Goal: Transaction & Acquisition: Purchase product/service

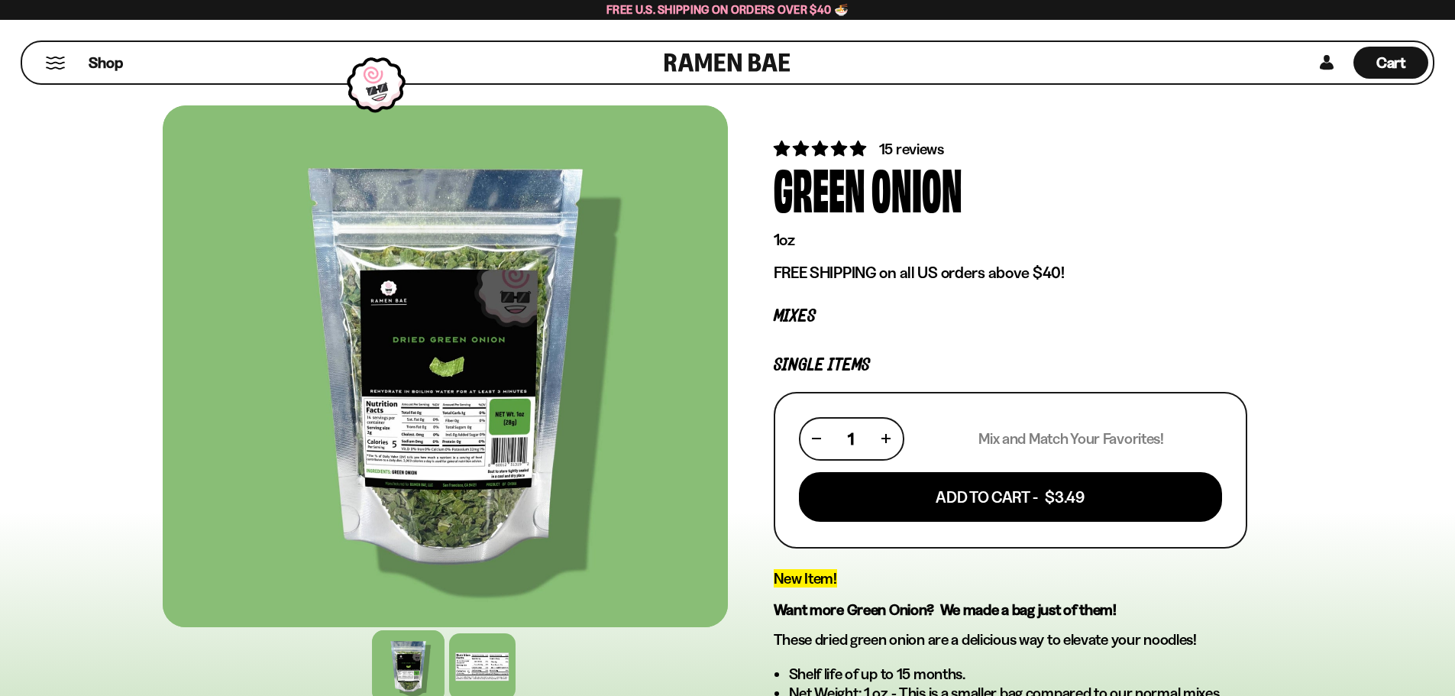
click at [58, 59] on button "Mobile Menu Trigger" at bounding box center [55, 63] width 21 height 13
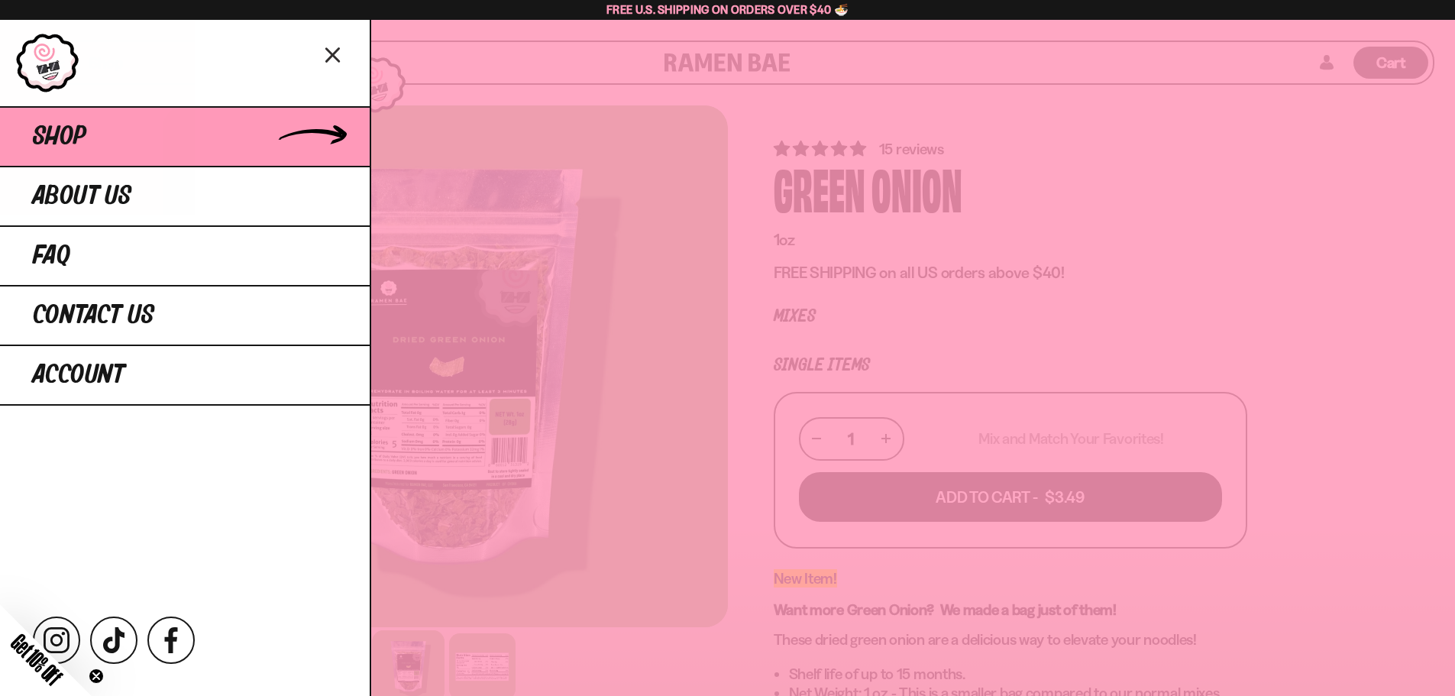
click at [346, 134] on link "Shop" at bounding box center [185, 136] width 370 height 60
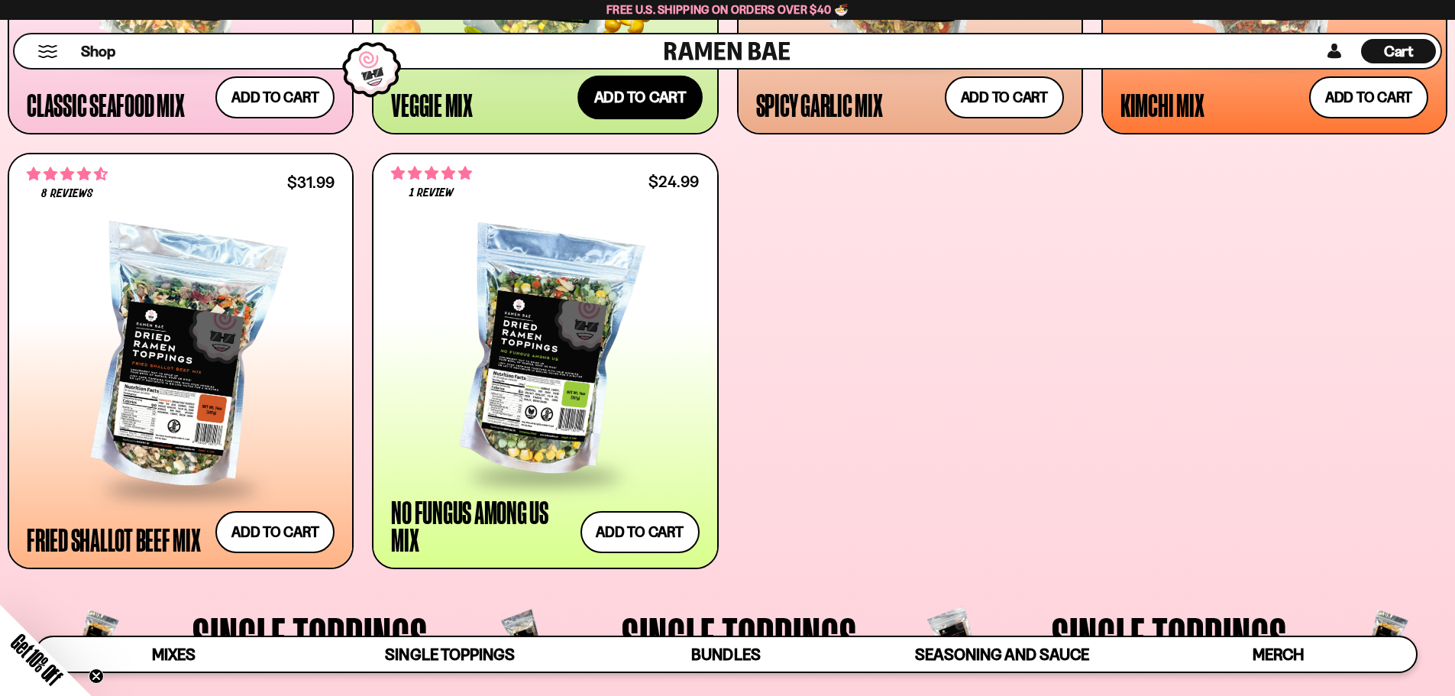
scroll to position [1146, 0]
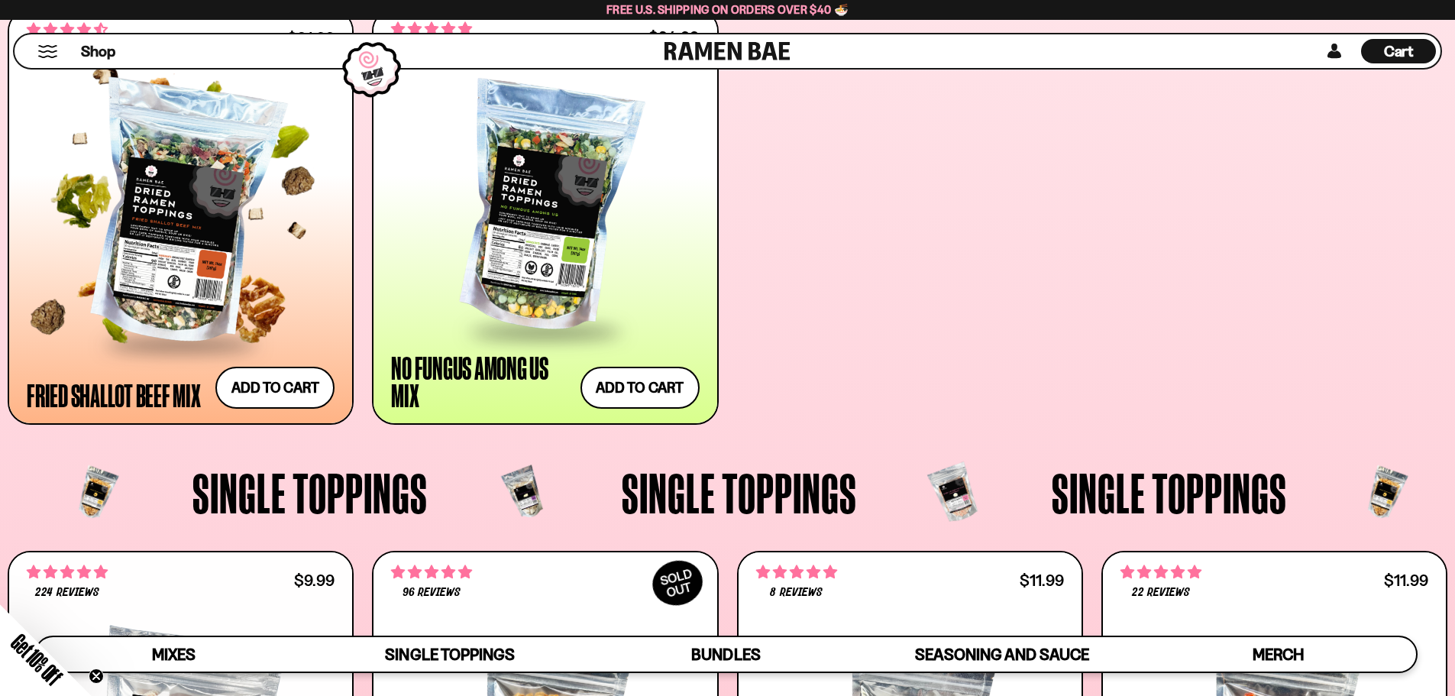
click at [189, 218] on div at bounding box center [181, 215] width 308 height 255
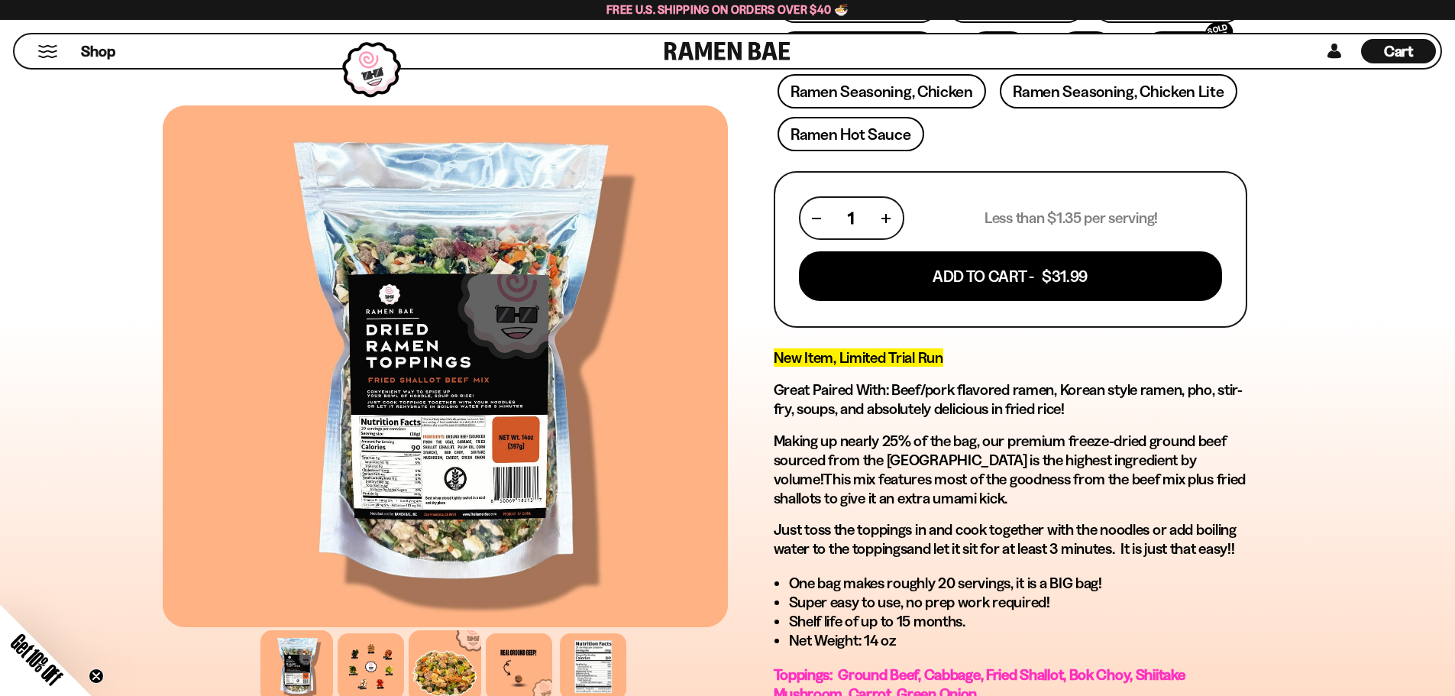
scroll to position [535, 0]
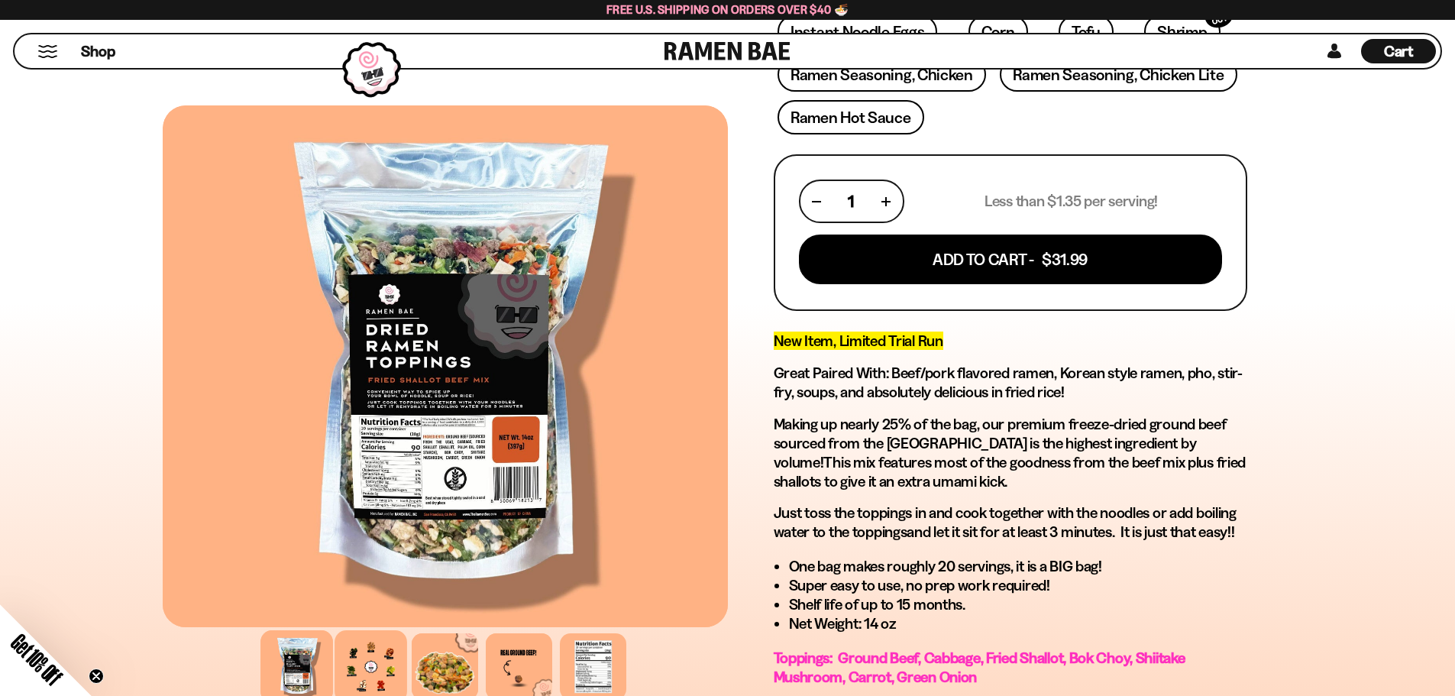
click at [384, 656] on div at bounding box center [371, 666] width 73 height 73
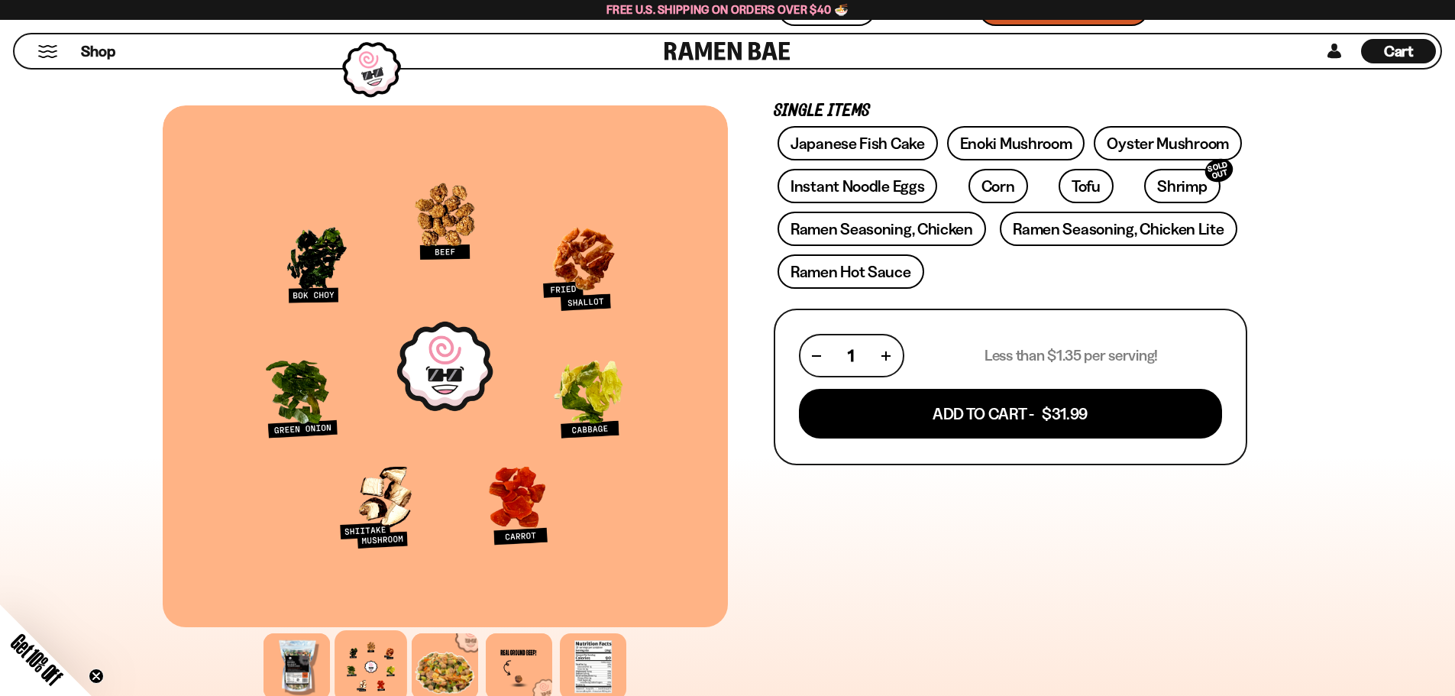
scroll to position [306, 0]
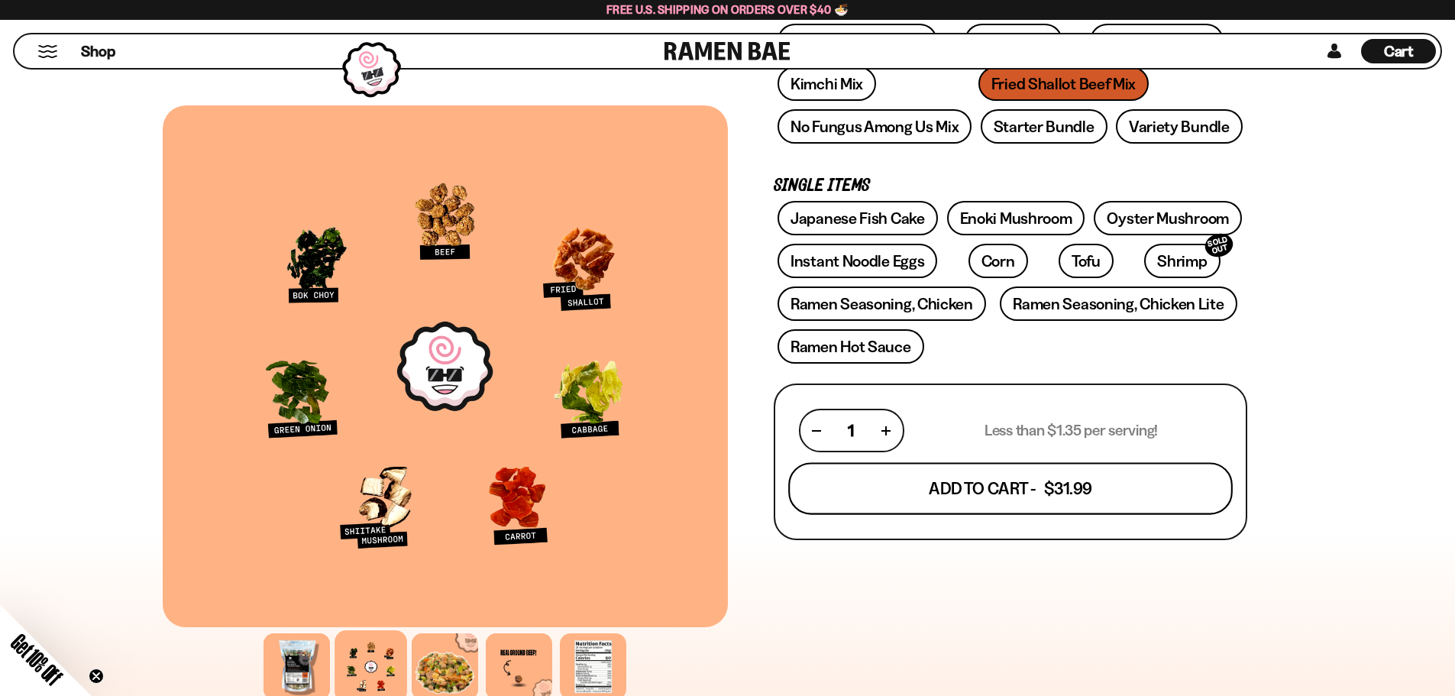
click at [999, 479] on button "Add To Cart - $31.99" at bounding box center [1010, 489] width 445 height 52
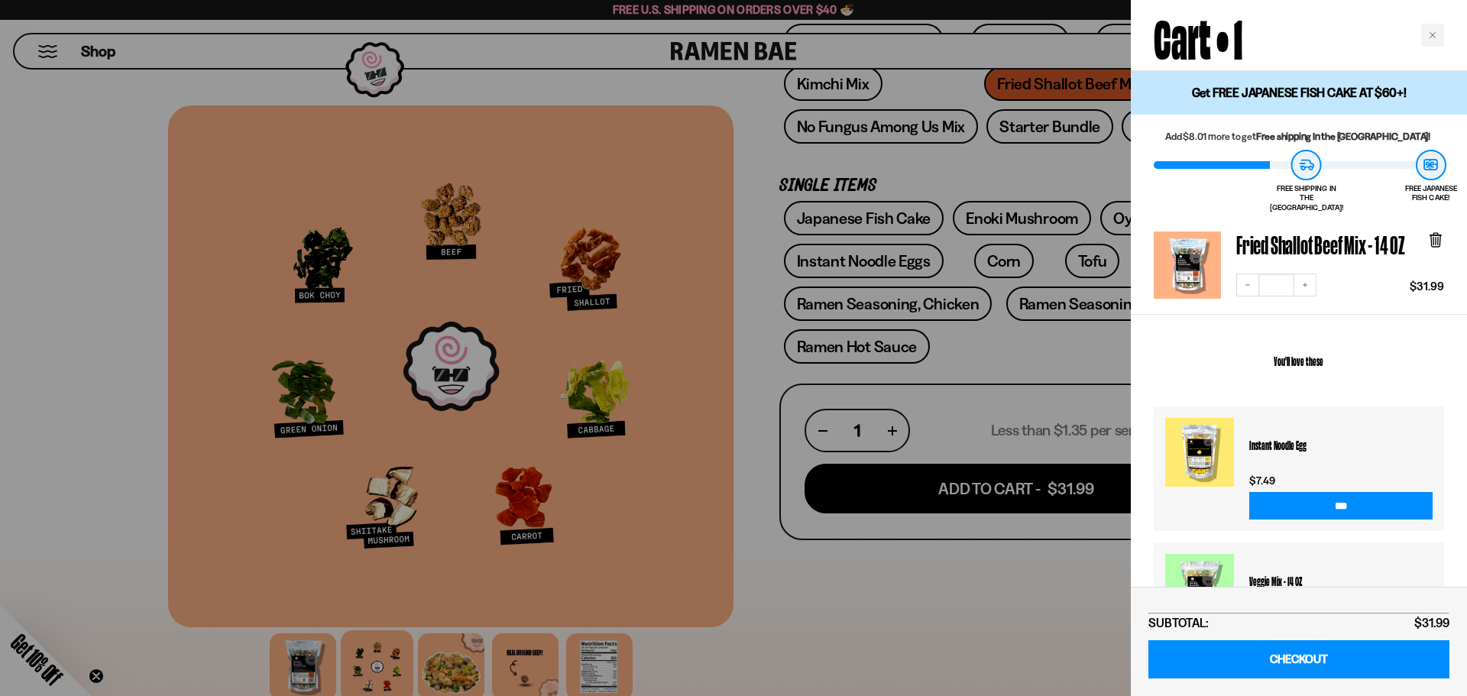
click at [50, 46] on div at bounding box center [733, 348] width 1467 height 696
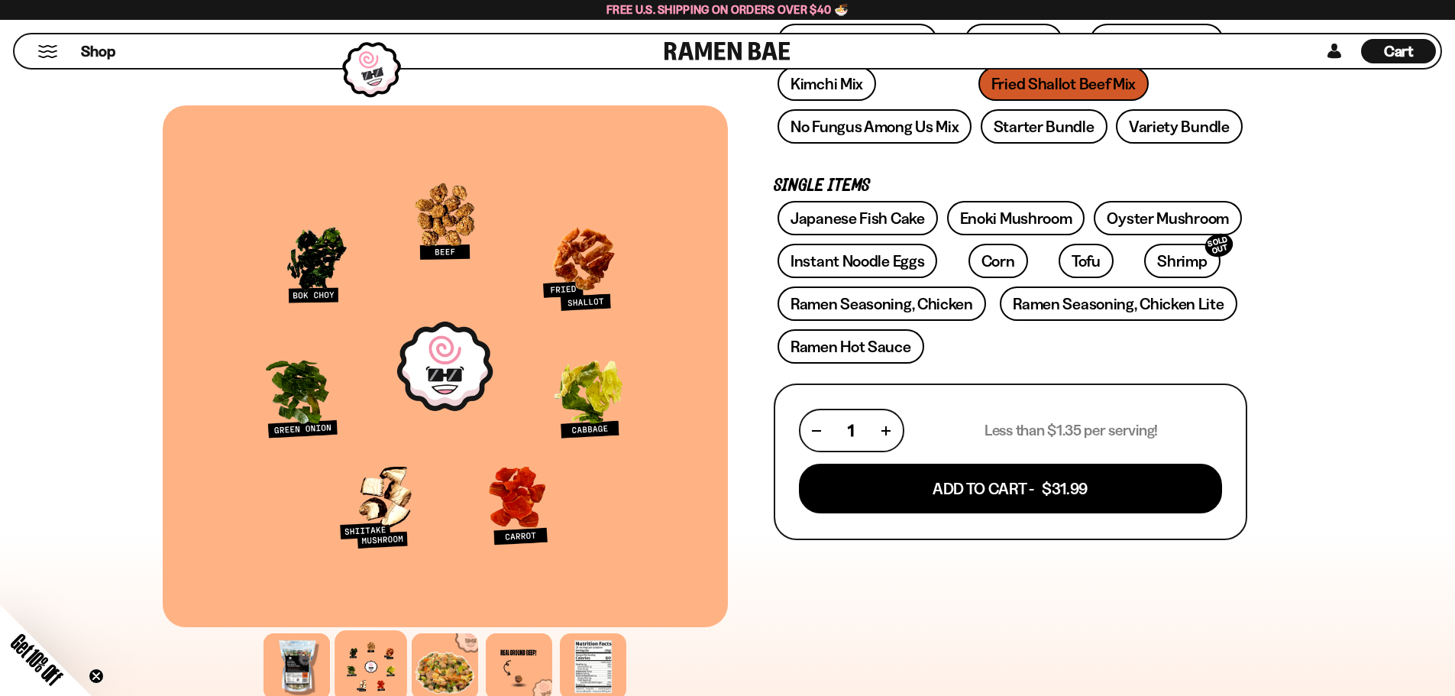
click at [52, 47] on button "Mobile Menu Trigger" at bounding box center [47, 51] width 21 height 13
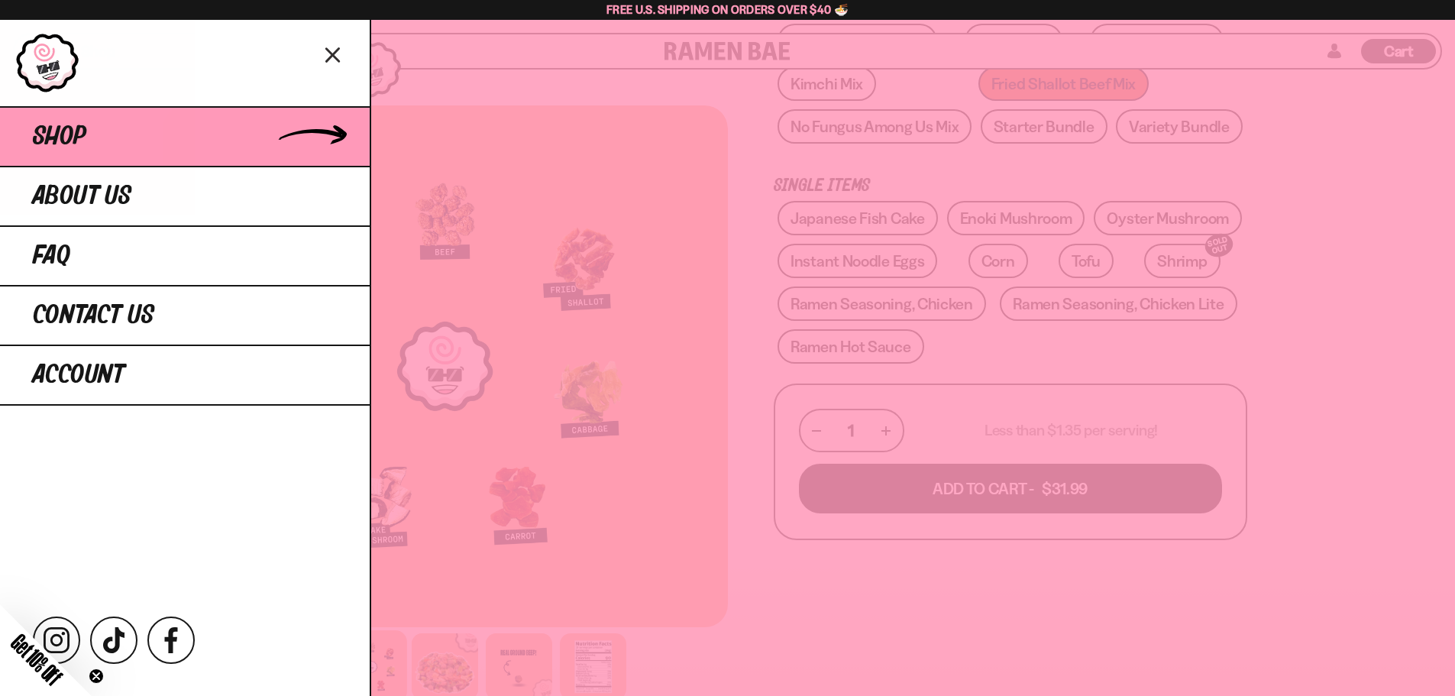
click at [220, 143] on link "Shop" at bounding box center [185, 136] width 370 height 60
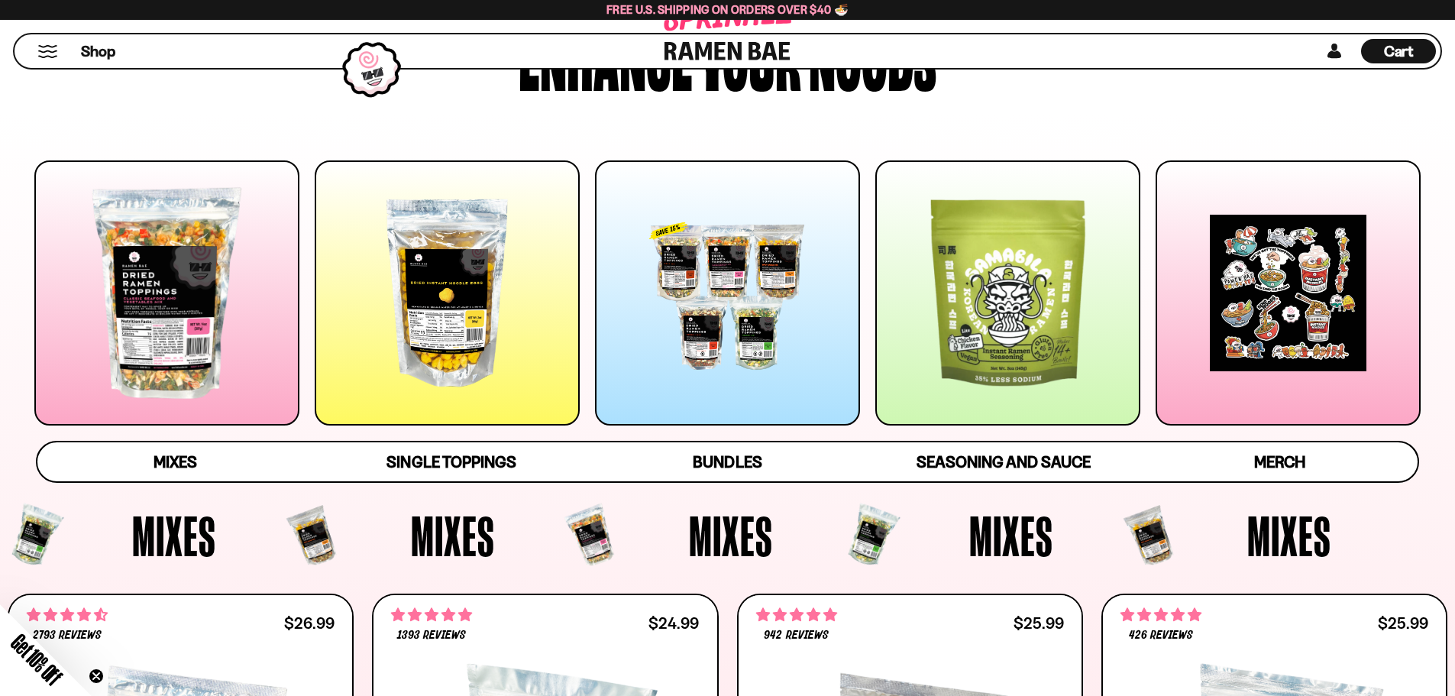
scroll to position [153, 0]
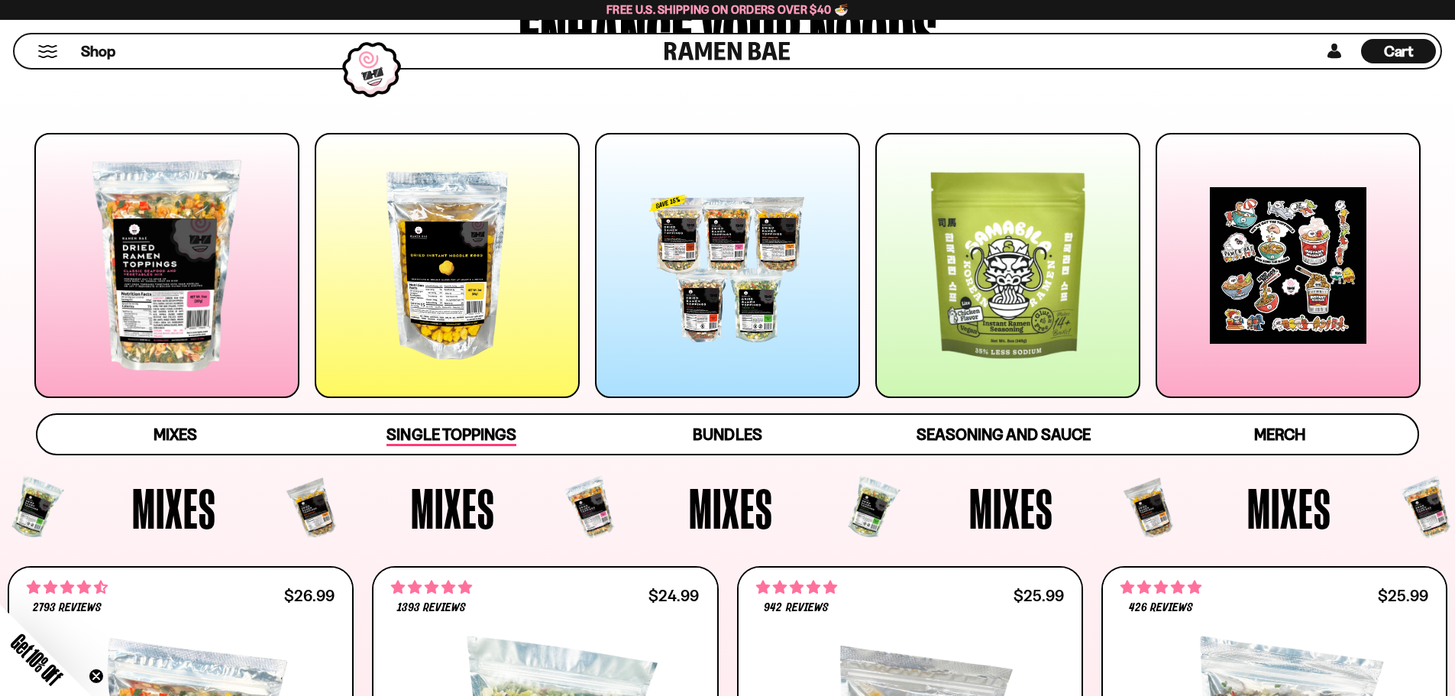
click at [460, 433] on span "Single Toppings" at bounding box center [451, 435] width 129 height 21
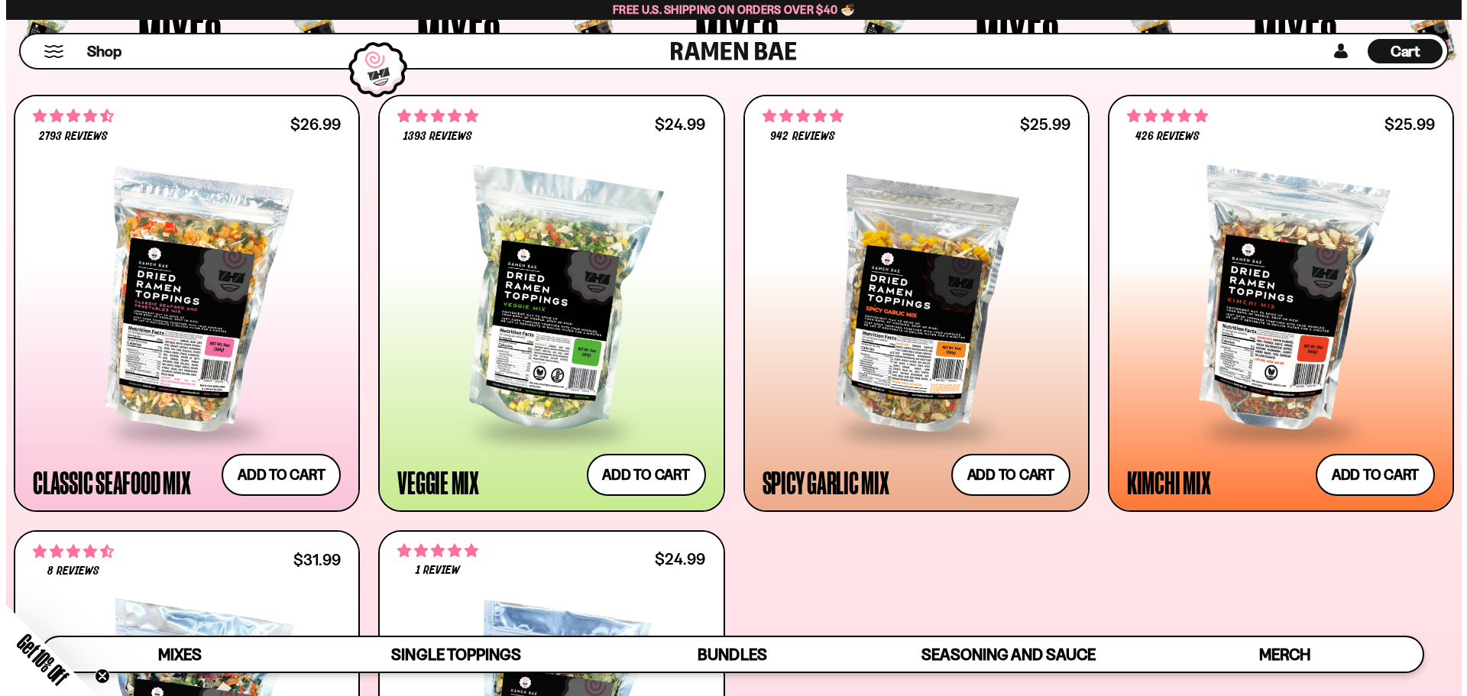
scroll to position [688, 0]
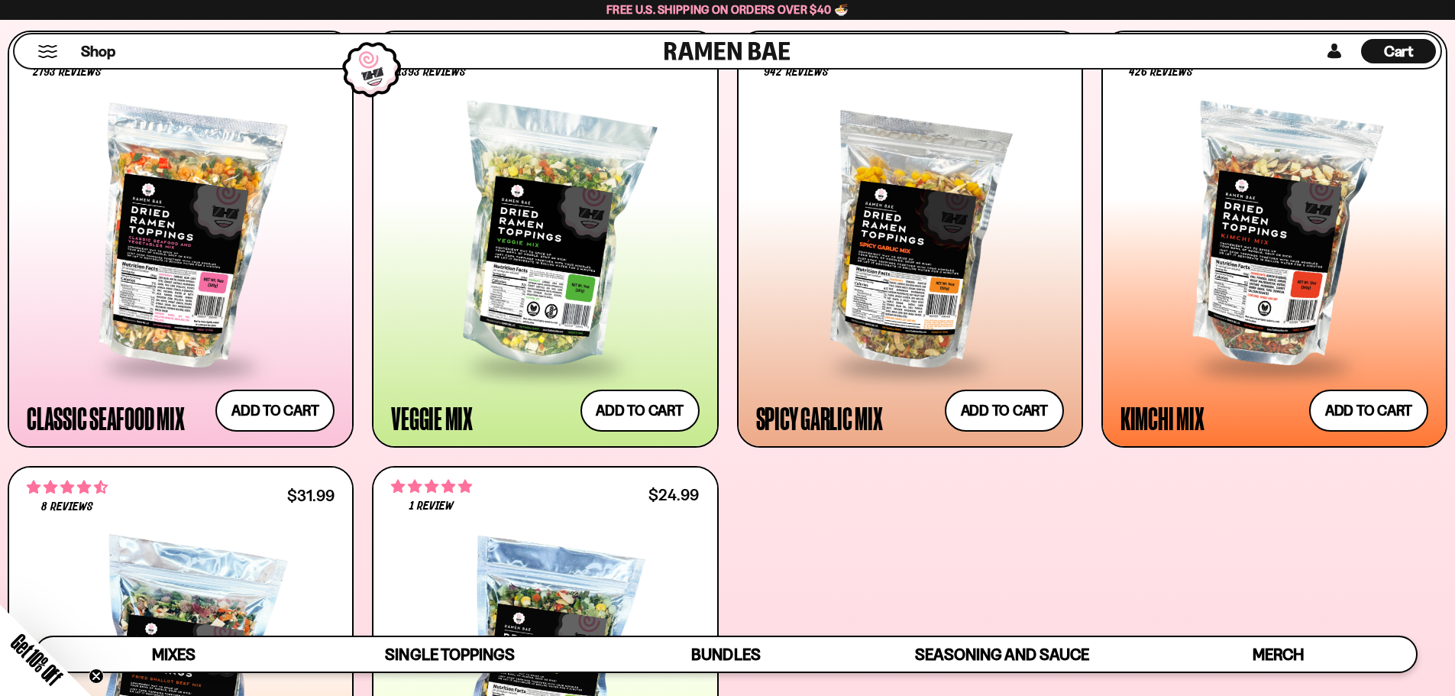
click at [1419, 53] on div "Cart D0381C2F-513E-4F90-8A41-6F0A75DCBAAA" at bounding box center [1399, 51] width 75 height 24
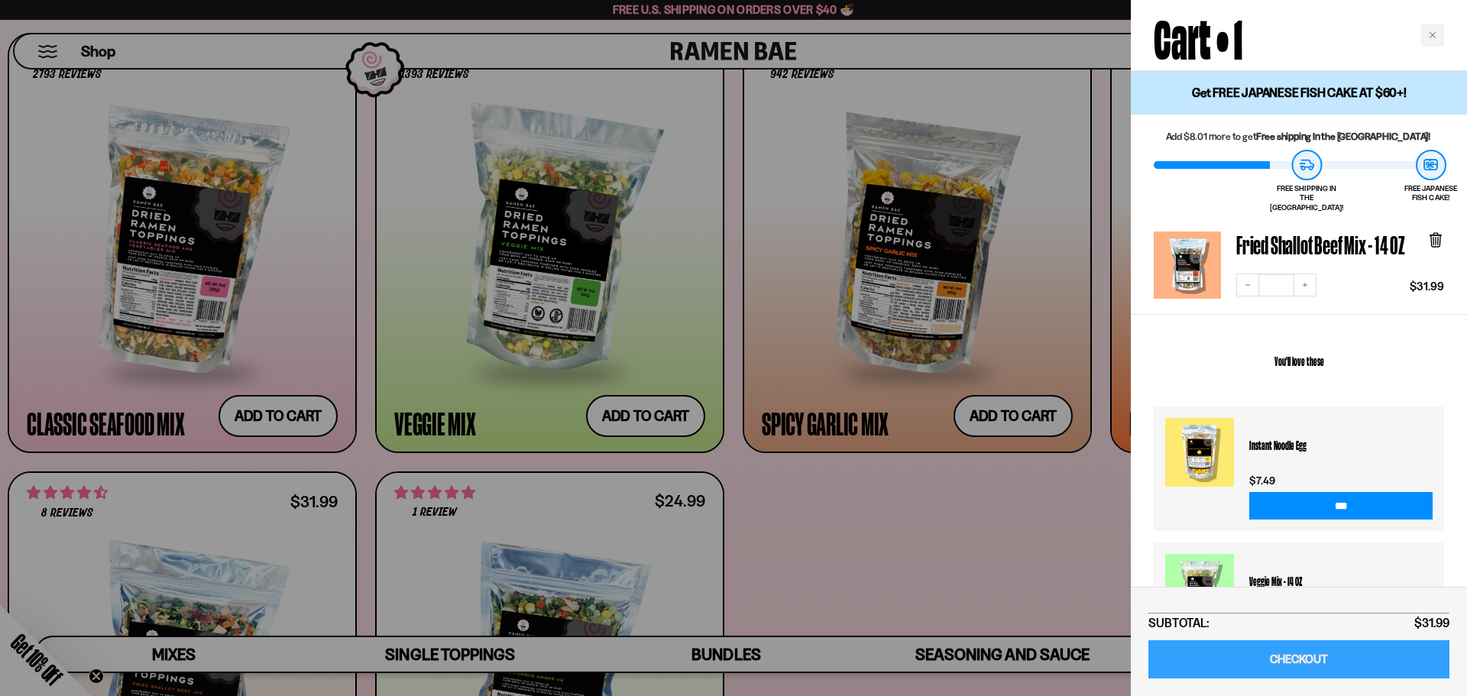
click at [1297, 659] on link "CHECKOUT" at bounding box center [1298, 659] width 301 height 39
